Goal: Transaction & Acquisition: Book appointment/travel/reservation

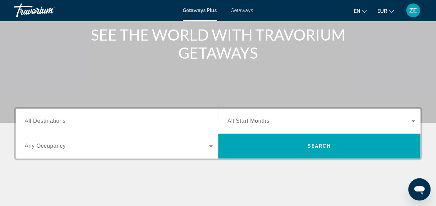
scroll to position [85, 0]
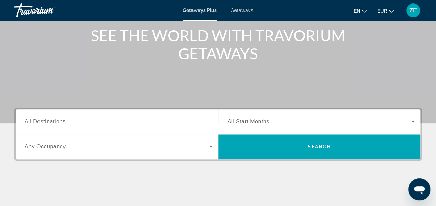
click at [65, 125] on span "All Destinations" at bounding box center [45, 122] width 41 height 6
click at [65, 125] on input "Destination All Destinations" at bounding box center [119, 122] width 188 height 8
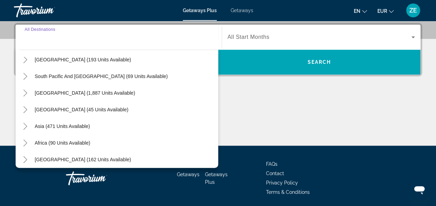
scroll to position [112, 0]
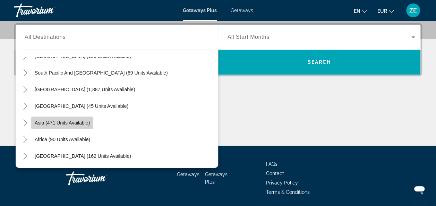
click at [68, 119] on span "Search widget" at bounding box center [62, 122] width 62 height 17
type input "**********"
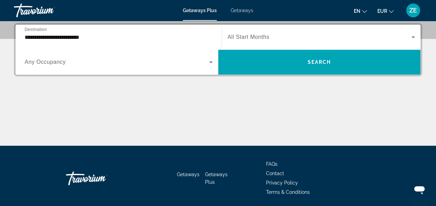
click at [61, 60] on span "Any Occupancy" at bounding box center [45, 62] width 41 height 6
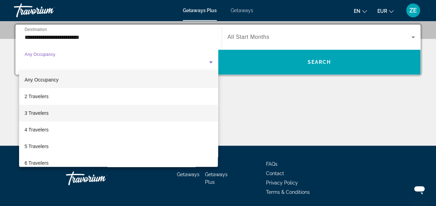
scroll to position [0, 0]
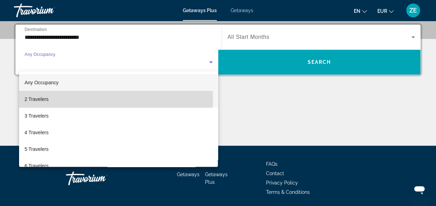
click at [77, 100] on mat-option "2 Travelers" at bounding box center [118, 99] width 199 height 17
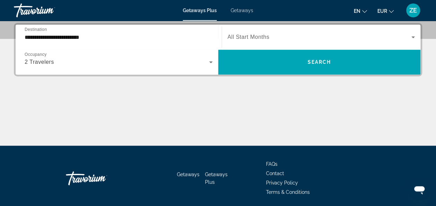
click at [278, 29] on div "Search widget" at bounding box center [322, 36] width 188 height 19
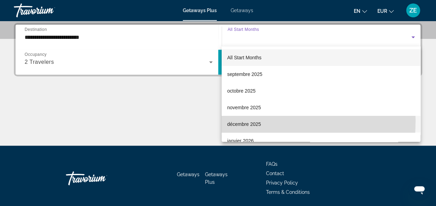
click at [237, 121] on span "décembre 2025" at bounding box center [244, 124] width 34 height 8
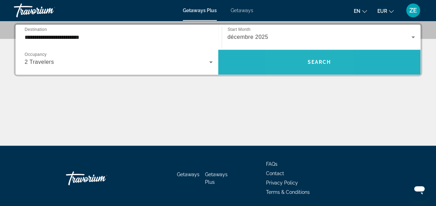
click at [299, 59] on span "Search widget" at bounding box center [319, 62] width 203 height 17
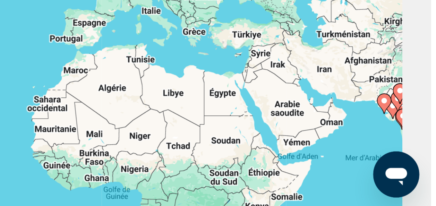
scroll to position [42, 0]
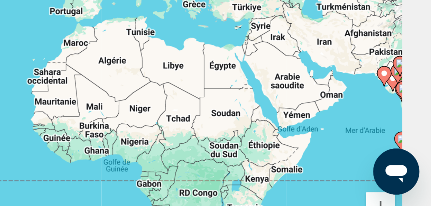
click at [420, 172] on image "Main content" at bounding box center [422, 174] width 4 height 4
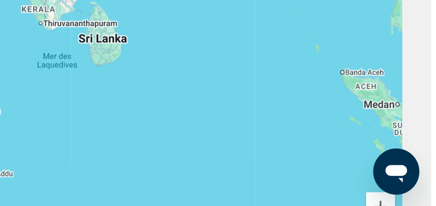
scroll to position [41, 0]
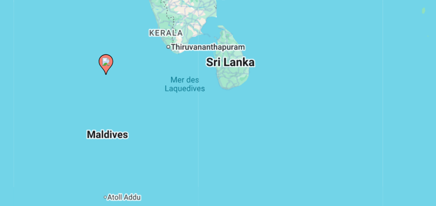
click at [218, 127] on image "Main content" at bounding box center [218, 126] width 4 height 4
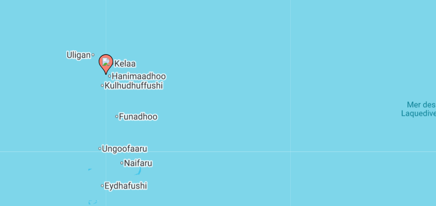
click at [218, 127] on image "Main content" at bounding box center [218, 126] width 4 height 4
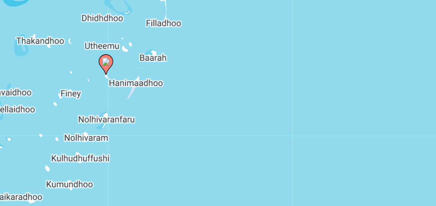
click at [218, 125] on image "Main content" at bounding box center [218, 126] width 4 height 4
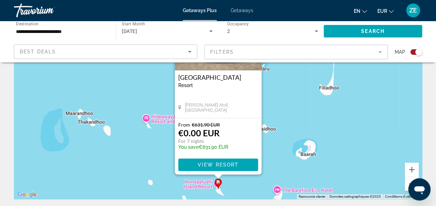
scroll to position [79, 0]
click at [196, 162] on span "Main content" at bounding box center [218, 164] width 80 height 17
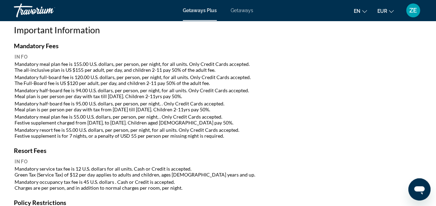
scroll to position [776, 0]
click at [364, 8] on mat-icon "Change language" at bounding box center [364, 10] width 5 height 5
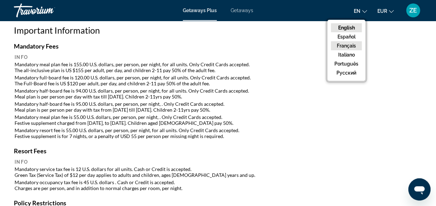
click at [342, 49] on button "Français" at bounding box center [346, 45] width 31 height 9
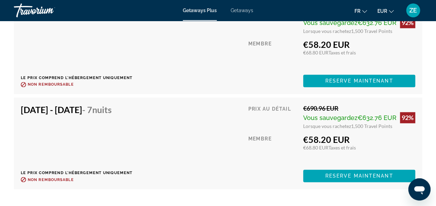
scroll to position [1784, 0]
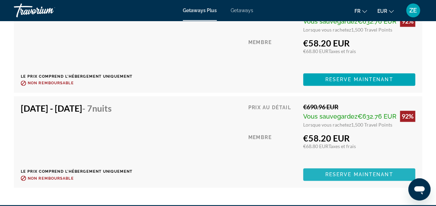
click at [315, 167] on span "Main content" at bounding box center [359, 174] width 112 height 17
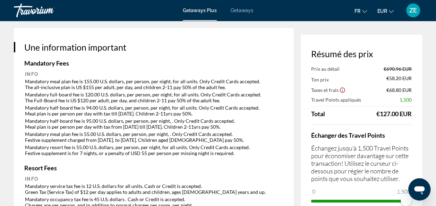
scroll to position [1045, 0]
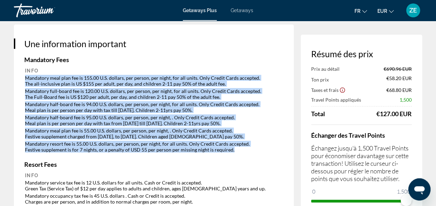
drag, startPoint x: 24, startPoint y: 85, endPoint x: 232, endPoint y: 160, distance: 220.6
click at [232, 154] on table "Info Mandatory meal plan fee is 155.00 U.S. dollars, per person, per night, for…" at bounding box center [153, 110] width 259 height 87
copy table "Mandatory meal plan fee is 155.00 U.S. dollars, per person, per night, for all …"
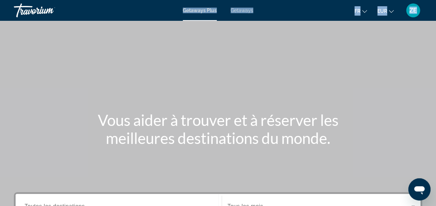
drag, startPoint x: 0, startPoint y: 0, endPoint x: 186, endPoint y: 108, distance: 214.7
click at [186, 108] on div "Passer au contenu principal Getaways Plus Getaways fr English Español Français …" at bounding box center [218, 103] width 436 height 206
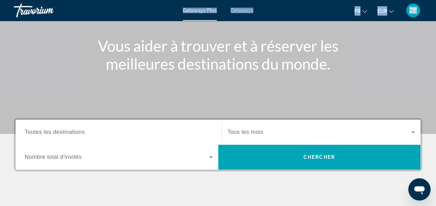
scroll to position [87, 0]
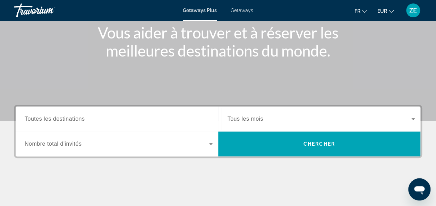
click at [72, 147] on span "Search widget" at bounding box center [117, 144] width 185 height 8
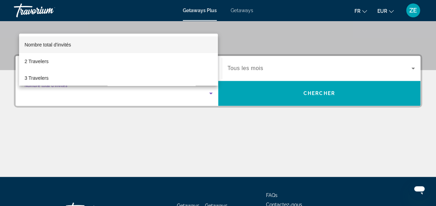
scroll to position [135, 0]
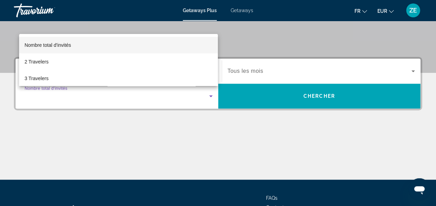
click at [118, 125] on div at bounding box center [218, 103] width 436 height 206
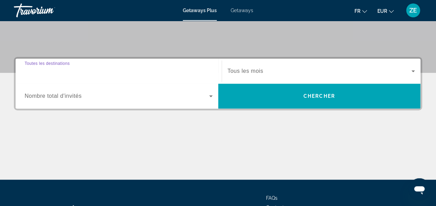
click at [115, 67] on input "Destination Toutes les destinations" at bounding box center [119, 71] width 188 height 8
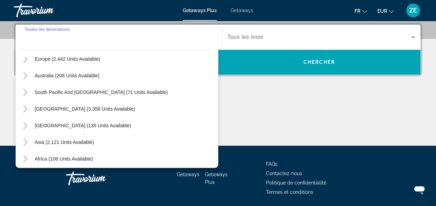
scroll to position [93, 0]
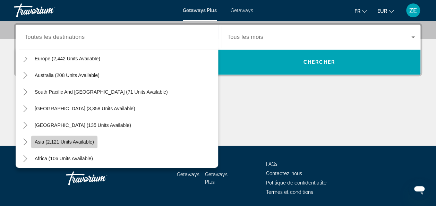
click at [57, 142] on span "Asia (2,121 units available)" at bounding box center [64, 142] width 59 height 6
type input "**********"
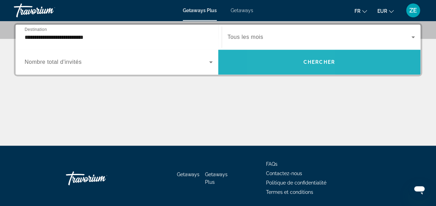
click at [290, 63] on span "Search widget" at bounding box center [319, 62] width 203 height 17
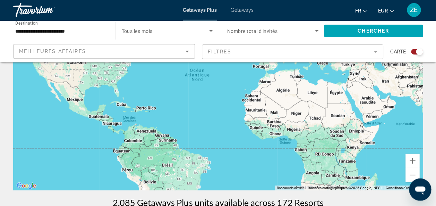
scroll to position [87, 0]
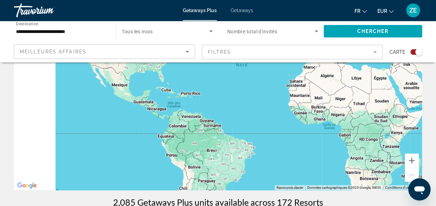
drag, startPoint x: 212, startPoint y: 149, endPoint x: 312, endPoint y: 120, distance: 104.6
click at [312, 120] on div "Main content" at bounding box center [218, 86] width 408 height 208
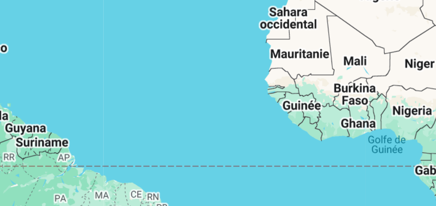
scroll to position [87, 0]
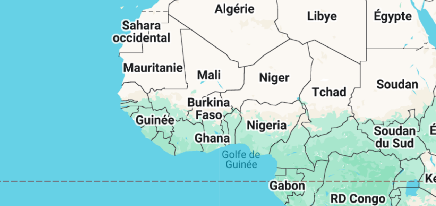
click at [361, 106] on div "Main content" at bounding box center [218, 76] width 408 height 208
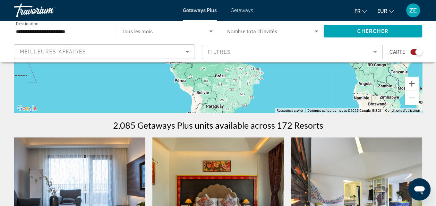
scroll to position [164, 0]
click at [409, 82] on button "Zoom avant" at bounding box center [412, 84] width 14 height 14
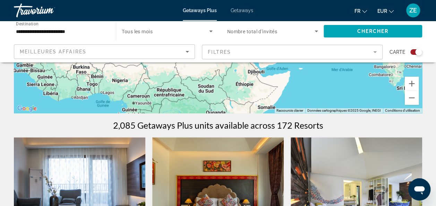
drag, startPoint x: 352, startPoint y: 80, endPoint x: -1, endPoint y: 89, distance: 354.0
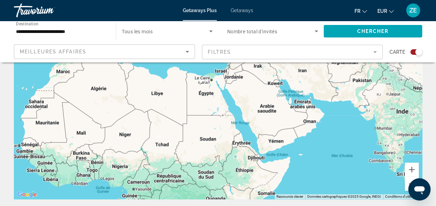
scroll to position [77, 0]
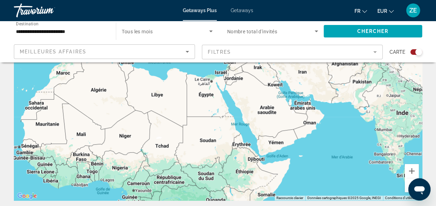
click at [405, 182] on button "Zoom arrière" at bounding box center [412, 185] width 14 height 14
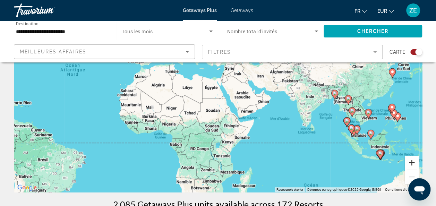
scroll to position [87, 0]
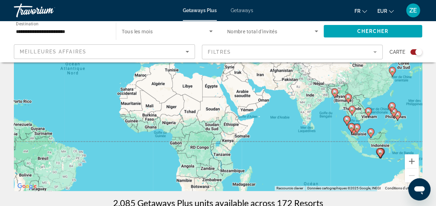
click at [381, 152] on image "Main content" at bounding box center [380, 152] width 4 height 4
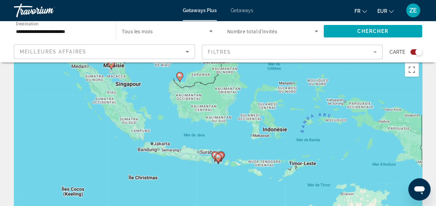
scroll to position [0, 0]
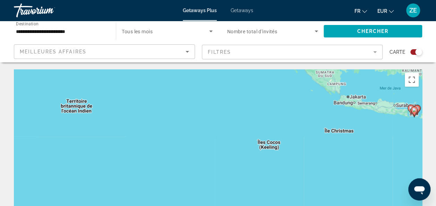
drag, startPoint x: 108, startPoint y: 151, endPoint x: 319, endPoint y: 113, distance: 215.3
click at [319, 113] on div "Pour activer le glissement avec le clavier, appuyez sur Alt+Entrée. Une fois ce…" at bounding box center [218, 173] width 408 height 208
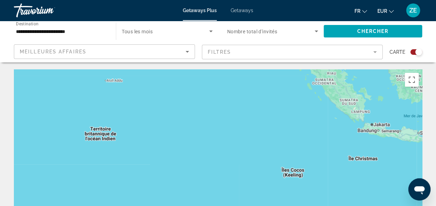
click at [321, 113] on div "Pour activer le glissement avec le clavier, appuyez sur Alt+Entrée. Une fois ce…" at bounding box center [218, 173] width 408 height 208
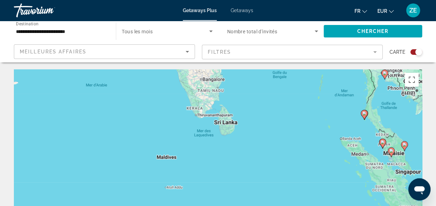
drag, startPoint x: 321, startPoint y: 113, endPoint x: 379, endPoint y: 219, distance: 120.2
click at [379, 206] on html "**********" at bounding box center [218, 103] width 436 height 206
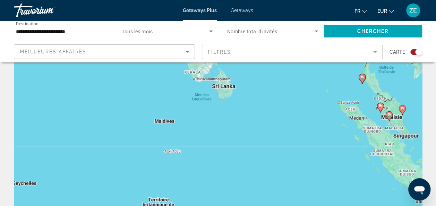
scroll to position [34, 0]
click at [274, 204] on div "Pour activer le glissement avec le clavier, appuyez sur Alt+Entrée. Une fois ce…" at bounding box center [218, 139] width 408 height 208
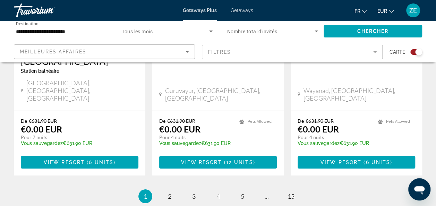
scroll to position [1163, 0]
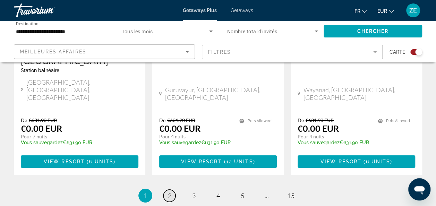
click at [168, 192] on span "2" at bounding box center [169, 196] width 3 height 8
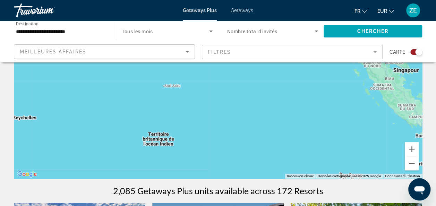
scroll to position [106, 0]
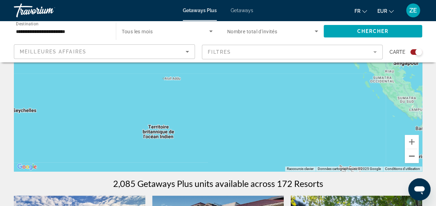
click at [411, 157] on button "Zoom arrière" at bounding box center [412, 156] width 14 height 14
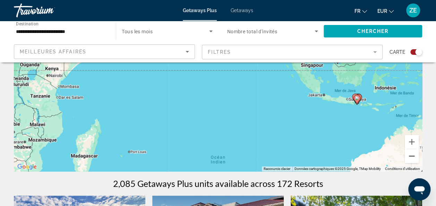
click at [411, 157] on button "Zoom arrière" at bounding box center [412, 156] width 14 height 14
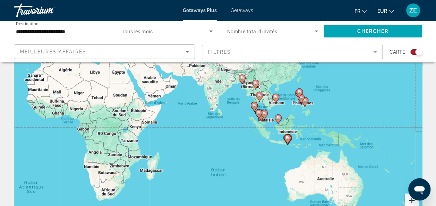
scroll to position [47, 0]
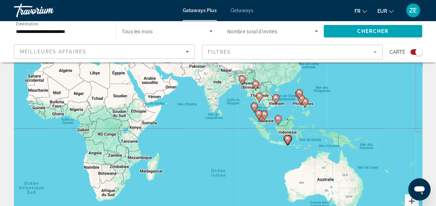
click at [408, 200] on button "Zoom avant" at bounding box center [412, 201] width 14 height 14
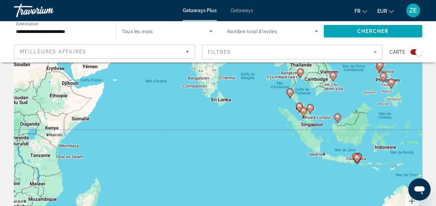
click at [242, 11] on span "Getaways" at bounding box center [242, 11] width 23 height 6
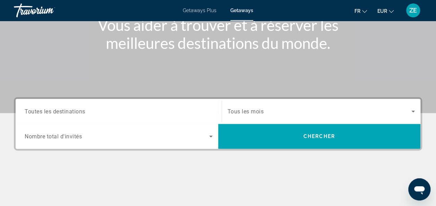
scroll to position [99, 0]
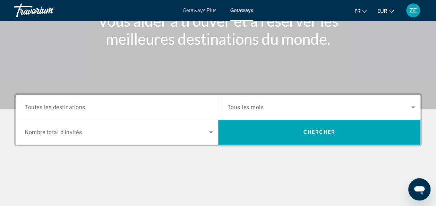
click at [126, 105] on input "Destination Toutes les destinations" at bounding box center [119, 107] width 188 height 8
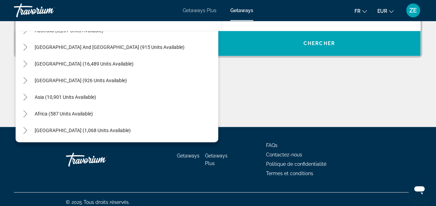
scroll to position [194, 0]
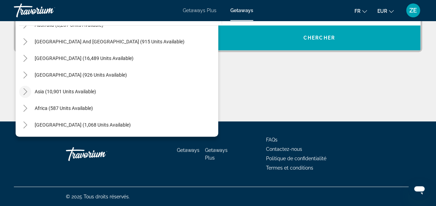
click at [24, 89] on icon "Toggle Asia (10,901 units available)" at bounding box center [25, 91] width 4 height 7
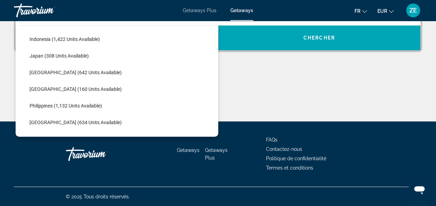
scroll to position [249, 0]
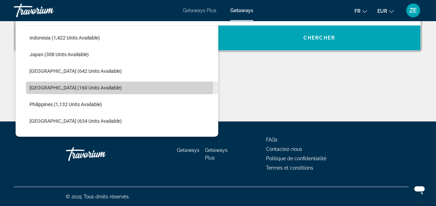
click at [40, 85] on span "[GEOGRAPHIC_DATA] (160 units available)" at bounding box center [75, 88] width 92 height 6
type input "**********"
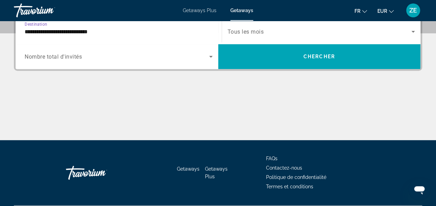
scroll to position [169, 0]
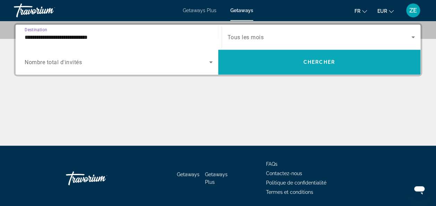
click at [251, 65] on span "Search widget" at bounding box center [319, 62] width 203 height 17
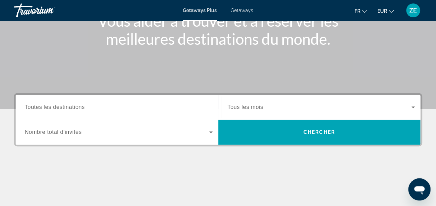
scroll to position [101, 0]
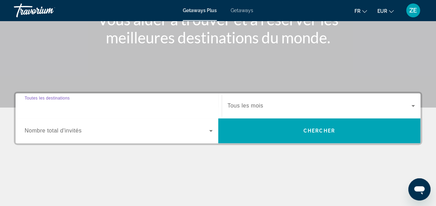
click at [100, 108] on input "Destination Toutes les destinations" at bounding box center [119, 106] width 188 height 8
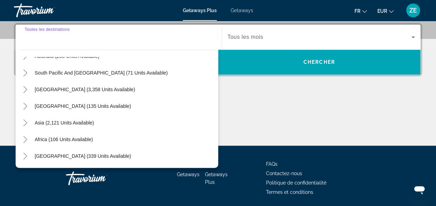
scroll to position [194, 0]
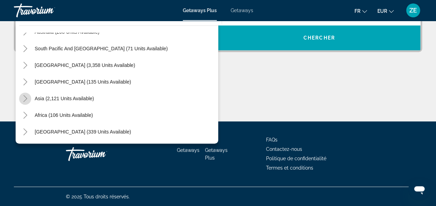
click at [22, 97] on icon "Toggle Asia (2,121 units available)" at bounding box center [25, 98] width 7 height 7
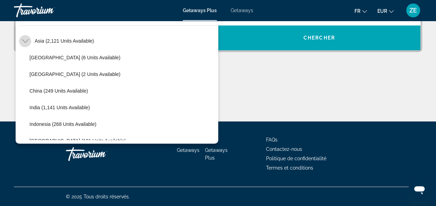
click at [24, 40] on icon "Toggle Asia (2,121 units available)" at bounding box center [25, 40] width 7 height 7
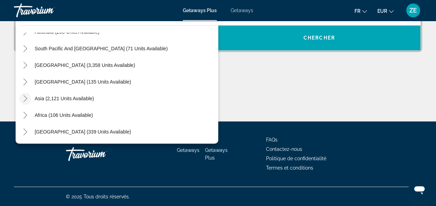
scroll to position [112, 0]
click at [24, 40] on span "Toggle South Pacific and Oceania (71 units available)" at bounding box center [25, 48] width 17 height 17
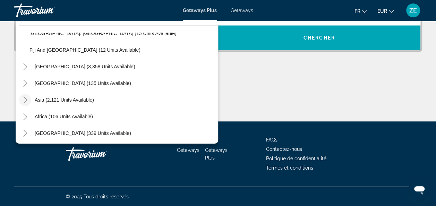
scroll to position [162, 0]
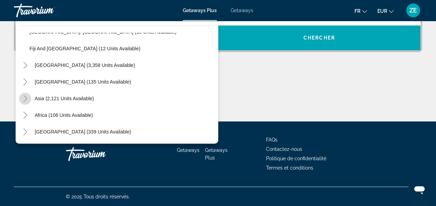
click at [23, 97] on icon "Toggle Asia (2,121 units available)" at bounding box center [25, 98] width 7 height 7
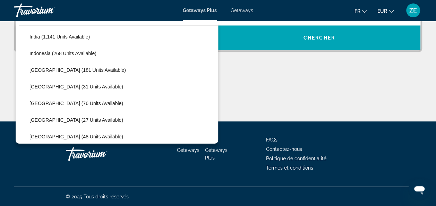
scroll to position [291, 0]
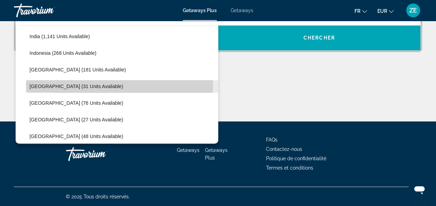
click at [45, 84] on span "Maldives (31 units available)" at bounding box center [76, 87] width 94 height 6
type input "**********"
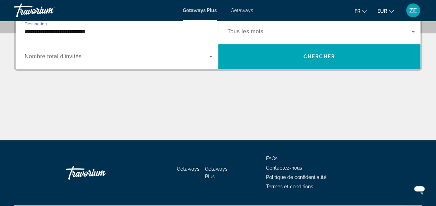
scroll to position [169, 0]
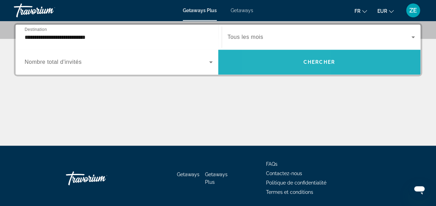
click at [288, 62] on span "Search widget" at bounding box center [319, 62] width 203 height 17
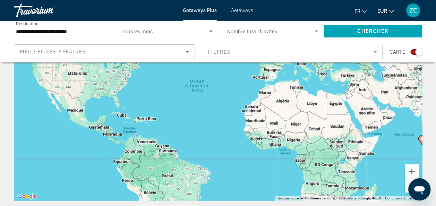
scroll to position [79, 0]
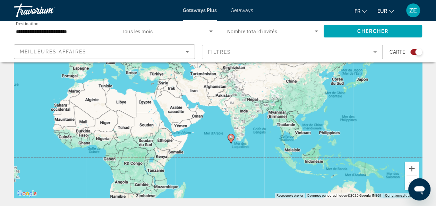
drag, startPoint x: 246, startPoint y: 150, endPoint x: 51, endPoint y: 154, distance: 195.0
click at [51, 154] on div "Pour activer le glissement avec le clavier, appuyez sur Alt+Entrée. Une fois ce…" at bounding box center [218, 94] width 408 height 208
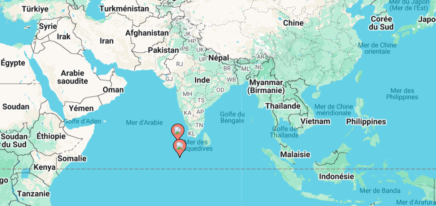
drag, startPoint x: 190, startPoint y: 150, endPoint x: 142, endPoint y: 152, distance: 49.0
click at [142, 152] on div "Pour activer le glissement avec le clavier, appuyez sur Alt+Entrée. Une fois ce…" at bounding box center [218, 94] width 408 height 208
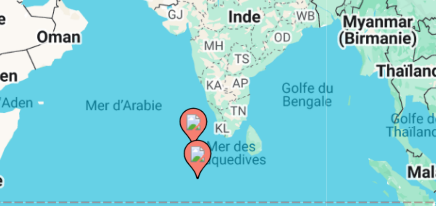
click at [185, 137] on image "Main content" at bounding box center [184, 139] width 4 height 4
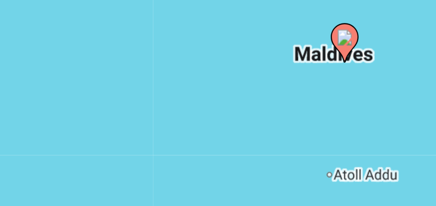
click at [223, 121] on icon "Main content" at bounding box center [221, 119] width 6 height 9
type input "**********"
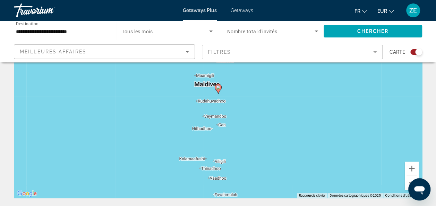
click at [219, 87] on image "Main content" at bounding box center [218, 87] width 4 height 4
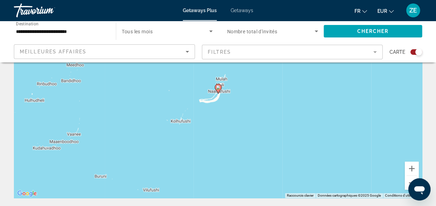
click at [219, 87] on image "Main content" at bounding box center [218, 87] width 4 height 4
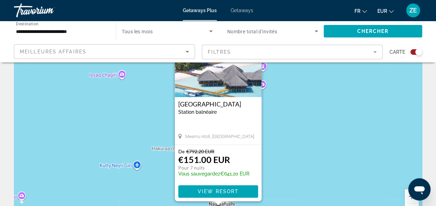
scroll to position [53, 0]
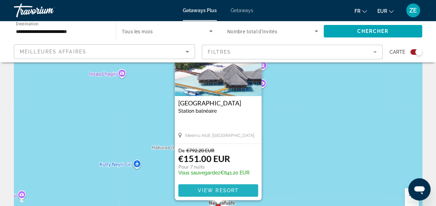
click at [192, 191] on span "Main content" at bounding box center [218, 190] width 80 height 17
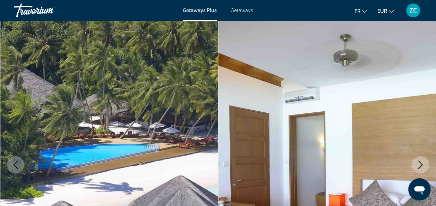
scroll to position [21, 0]
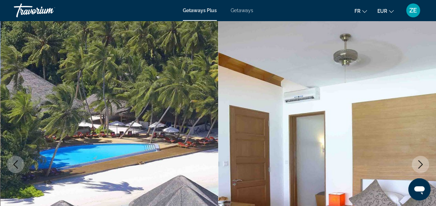
click at [412, 156] on button "Next image" at bounding box center [420, 164] width 17 height 17
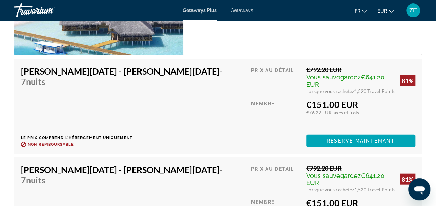
scroll to position [2032, 0]
